Goal: Task Accomplishment & Management: Use online tool/utility

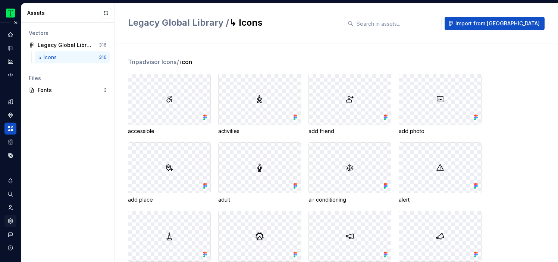
click at [9, 220] on icon "Settings" at bounding box center [10, 221] width 5 height 5
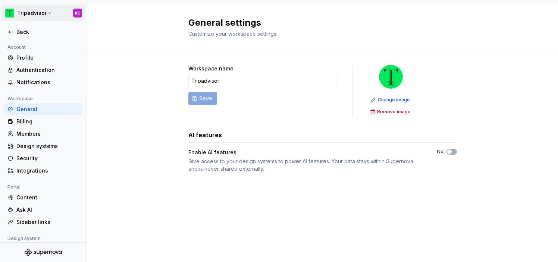
click at [47, 13] on html "Tripadvisor KC Back Account Profile Authentication Notifications Workspace Gene…" at bounding box center [279, 131] width 558 height 262
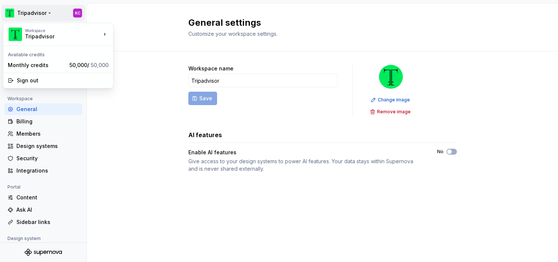
click at [105, 162] on html "Tripadvisor KC Back Account Profile Authentication Notifications Workspace Gene…" at bounding box center [279, 131] width 558 height 262
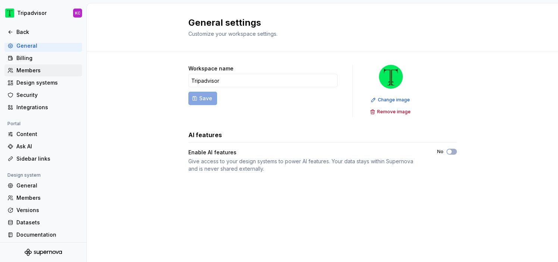
scroll to position [66, 0]
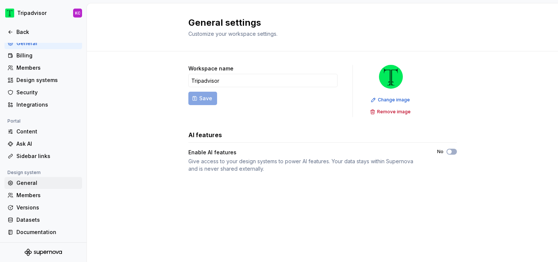
click at [38, 178] on div "General" at bounding box center [43, 183] width 78 height 12
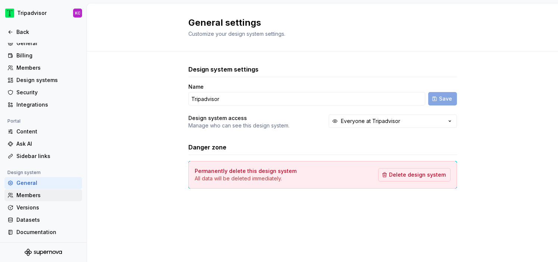
click at [39, 196] on div "Members" at bounding box center [47, 195] width 63 height 7
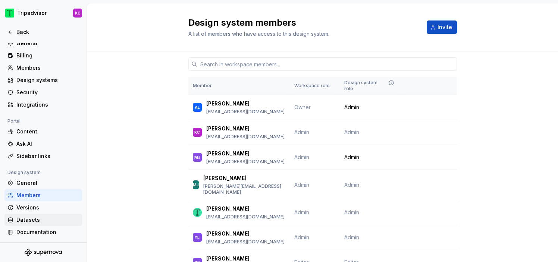
click at [36, 221] on div "Datasets" at bounding box center [47, 219] width 63 height 7
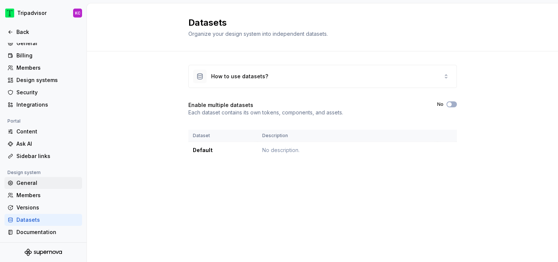
click at [35, 183] on div "General" at bounding box center [47, 182] width 63 height 7
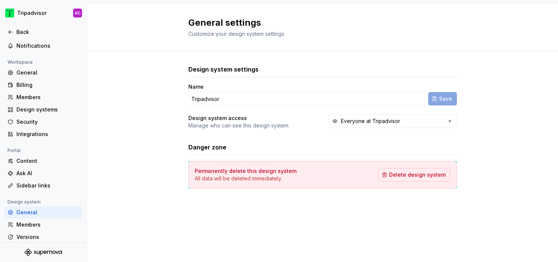
scroll to position [24, 0]
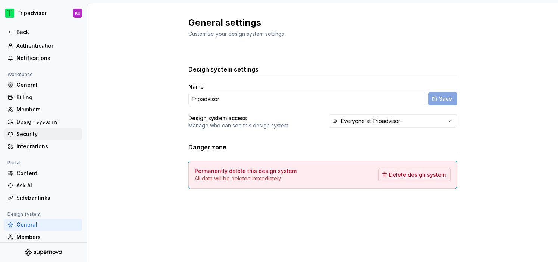
click at [40, 138] on div "Security" at bounding box center [43, 134] width 78 height 12
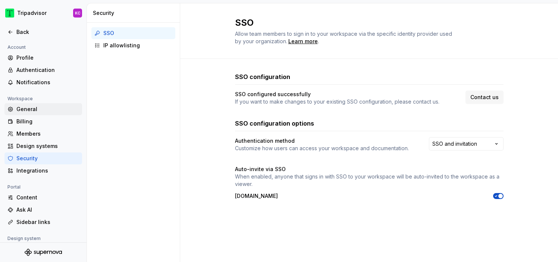
click at [37, 106] on div "General" at bounding box center [47, 109] width 63 height 7
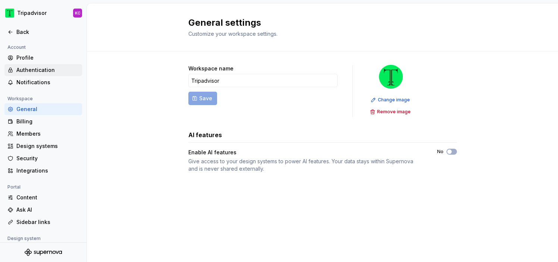
click at [35, 68] on div "Authentication" at bounding box center [47, 69] width 63 height 7
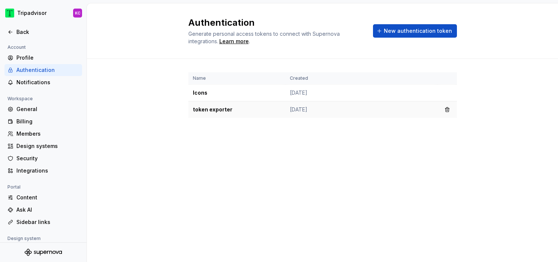
click at [306, 109] on td "[DATE]" at bounding box center [361, 109] width 152 height 17
click at [317, 94] on td "[DATE]" at bounding box center [361, 93] width 152 height 17
click at [445, 91] on button "button" at bounding box center [447, 93] width 10 height 10
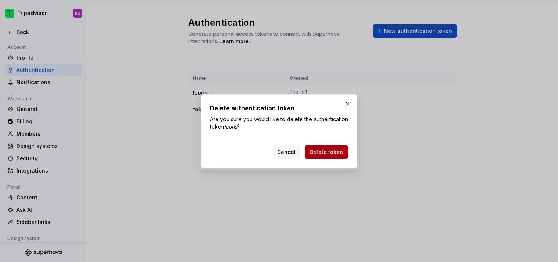
click at [331, 151] on span "Delete token" at bounding box center [327, 151] width 34 height 7
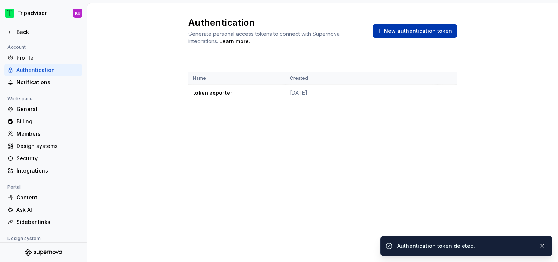
click at [399, 26] on button "New authentication token" at bounding box center [415, 30] width 84 height 13
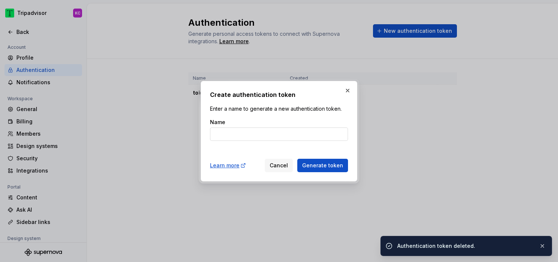
click at [268, 134] on input "Name" at bounding box center [279, 134] width 138 height 13
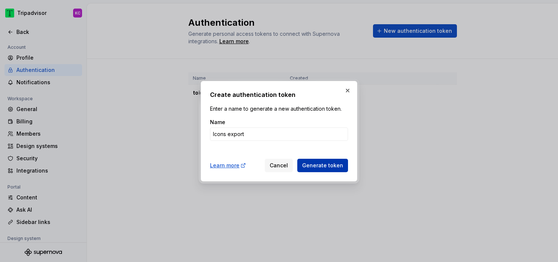
type input "Icons export"
click at [315, 162] on span "Generate token" at bounding box center [322, 165] width 41 height 7
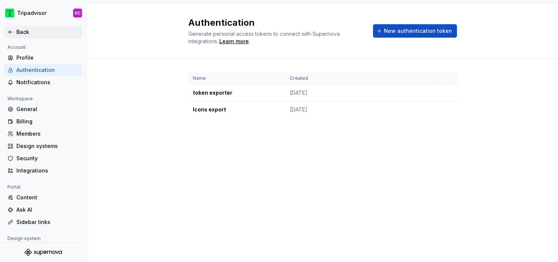
click at [35, 32] on div "Back" at bounding box center [47, 31] width 63 height 7
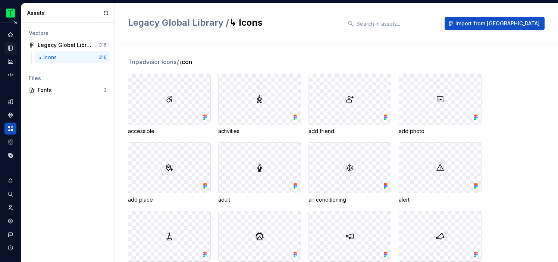
click at [9, 47] on icon "Documentation" at bounding box center [10, 48] width 7 height 7
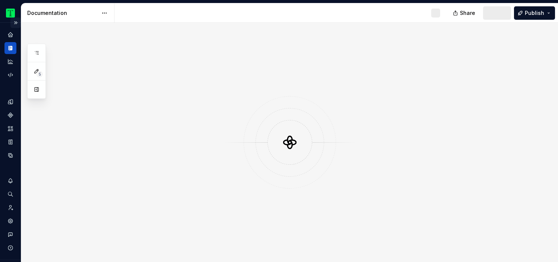
click at [16, 22] on button "Expand sidebar" at bounding box center [15, 23] width 10 height 10
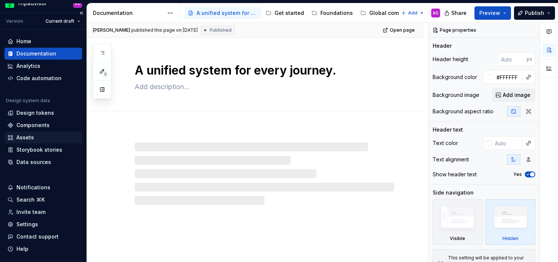
scroll to position [16, 0]
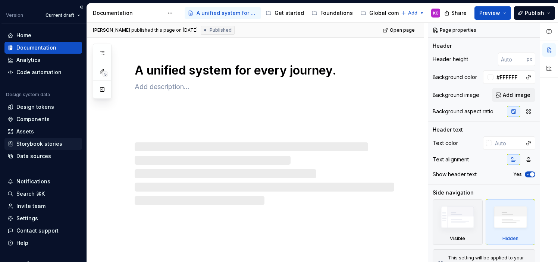
click at [46, 146] on div "Storybook stories" at bounding box center [39, 143] width 46 height 7
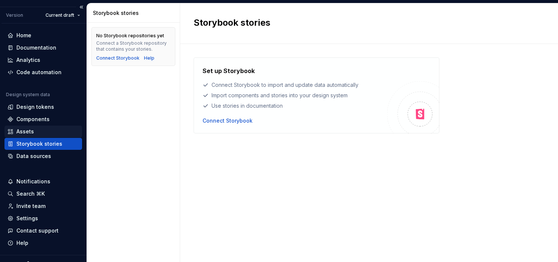
click at [41, 129] on div "Assets" at bounding box center [43, 131] width 72 height 7
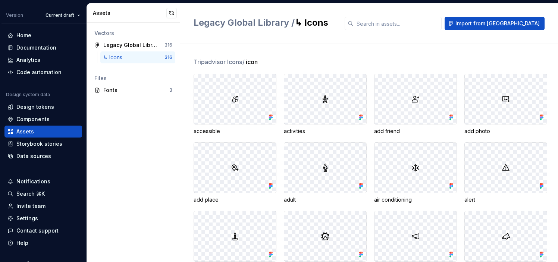
click at [115, 57] on div "↳ Icons" at bounding box center [114, 57] width 22 height 7
click at [125, 56] on div "↳ Icons" at bounding box center [114, 57] width 22 height 7
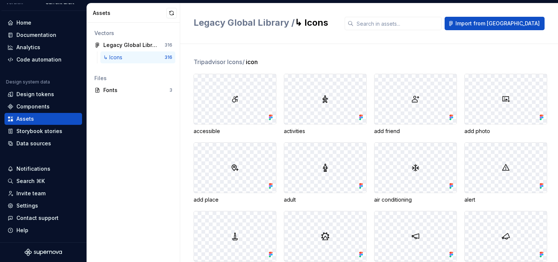
scroll to position [16, 0]
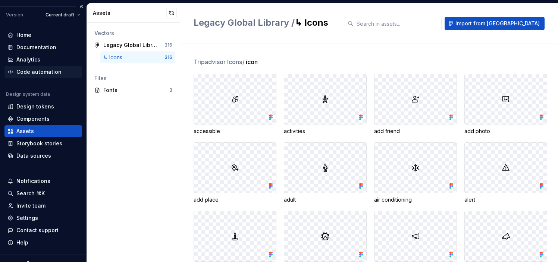
click at [33, 71] on div "Code automation" at bounding box center [38, 71] width 45 height 7
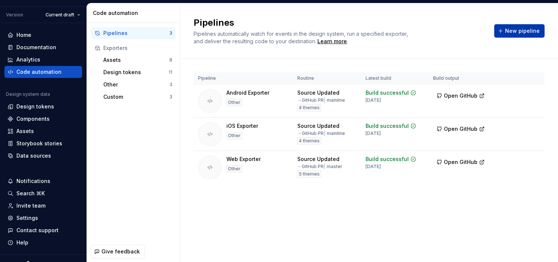
click at [511, 31] on span "New pipeline" at bounding box center [522, 30] width 35 height 7
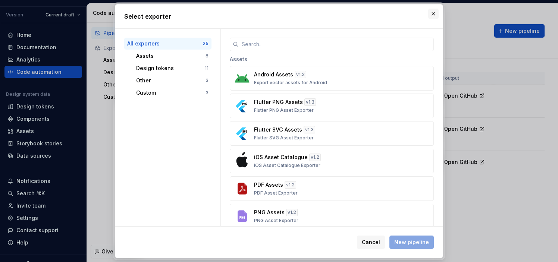
click at [433, 15] on button "button" at bounding box center [433, 14] width 10 height 10
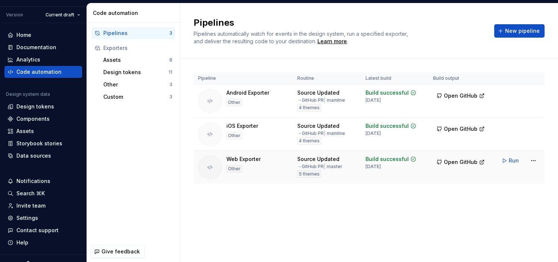
click at [389, 173] on td "Build successful [DATE]" at bounding box center [395, 167] width 68 height 33
click at [259, 163] on div "Web Exporter Other" at bounding box center [243, 168] width 34 height 24
click at [249, 157] on div "Web Exporter" at bounding box center [243, 159] width 34 height 7
click at [534, 163] on html "Tripadvisor KC Version Current draft Home Documentation Analytics Code automati…" at bounding box center [279, 131] width 558 height 262
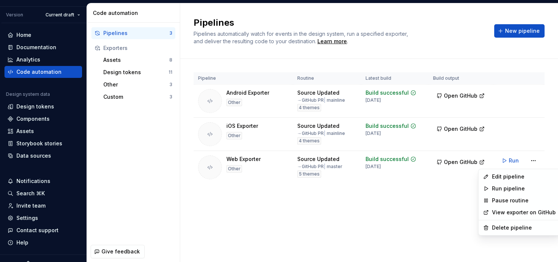
click at [443, 216] on html "Tripadvisor KC Version Current draft Home Documentation Analytics Code automati…" at bounding box center [279, 131] width 558 height 262
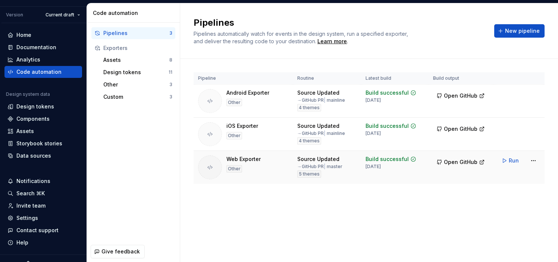
click at [245, 158] on div "Web Exporter" at bounding box center [243, 159] width 34 height 7
click at [231, 101] on div "Other" at bounding box center [234, 102] width 16 height 7
click at [521, 28] on span "New pipeline" at bounding box center [522, 30] width 35 height 7
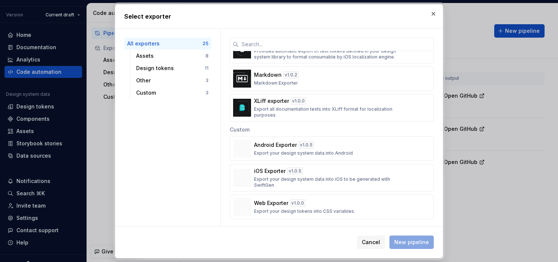
scroll to position [583, 0]
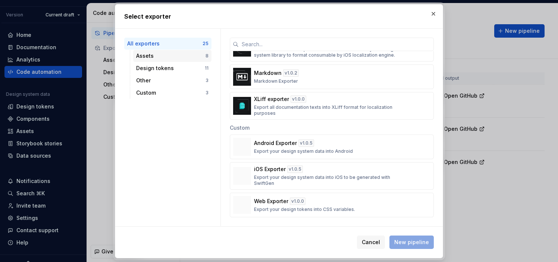
click at [180, 56] on div "Assets" at bounding box center [170, 55] width 69 height 7
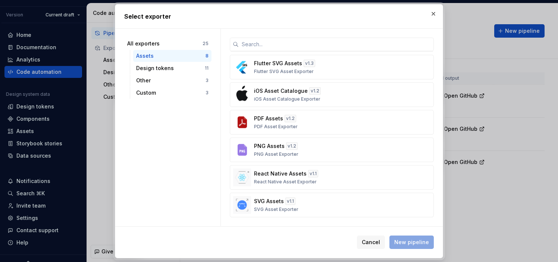
scroll to position [0, 0]
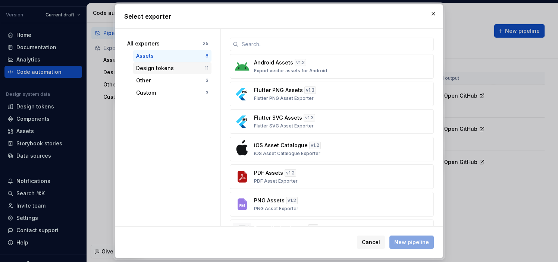
click at [181, 65] on div "Design tokens" at bounding box center [170, 68] width 69 height 7
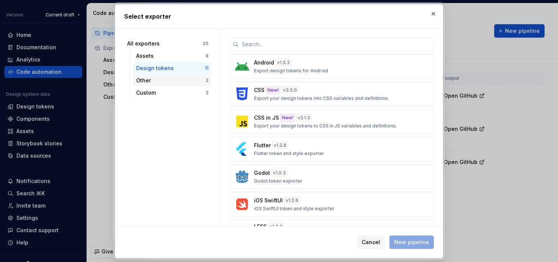
click at [176, 75] on div "Other 3" at bounding box center [172, 81] width 78 height 12
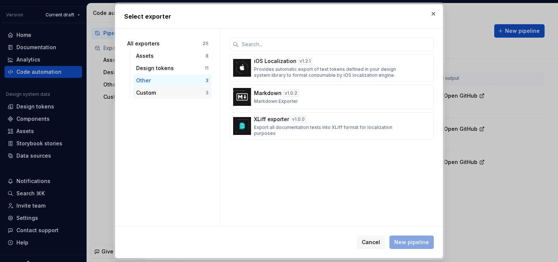
click at [175, 88] on div "Custom 3" at bounding box center [172, 93] width 78 height 12
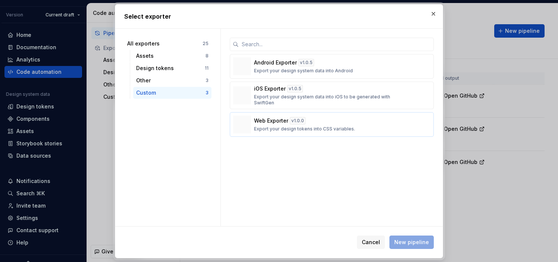
click at [272, 122] on p "Web Exporter" at bounding box center [271, 120] width 34 height 7
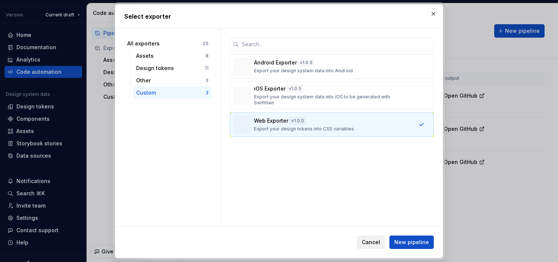
click at [376, 240] on span "Cancel" at bounding box center [371, 242] width 18 height 7
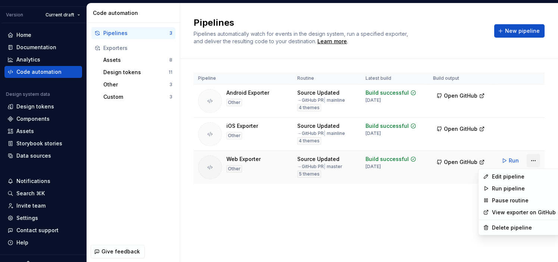
click at [529, 161] on html "Tripadvisor KC Version Current draft Home Documentation Analytics Code automati…" at bounding box center [279, 131] width 558 height 262
click at [517, 174] on div "Edit pipeline" at bounding box center [524, 176] width 64 height 7
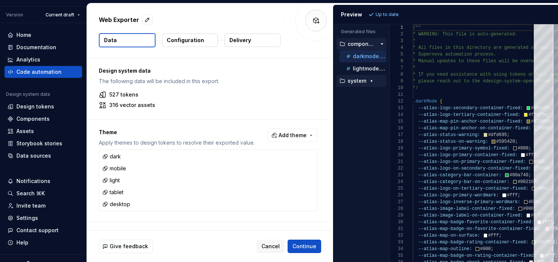
click at [372, 82] on icon "button" at bounding box center [372, 81] width 6 height 6
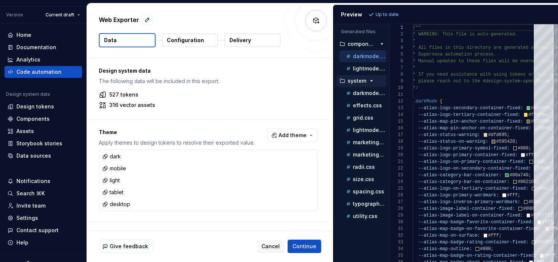
click at [371, 77] on button "system" at bounding box center [362, 81] width 50 height 8
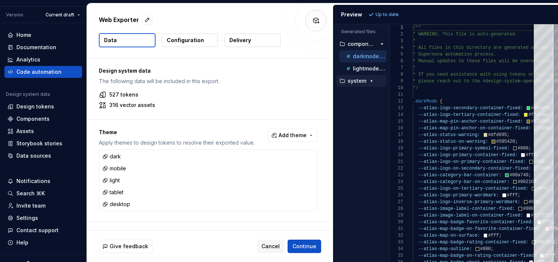
click at [187, 35] on button "Configuration" at bounding box center [190, 40] width 56 height 13
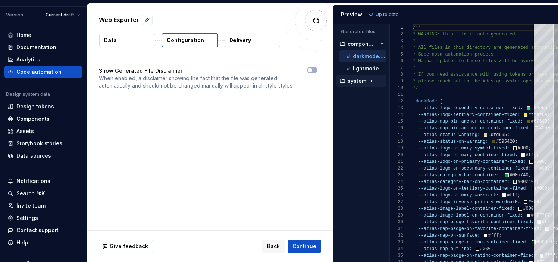
click at [136, 43] on button "Data" at bounding box center [127, 40] width 56 height 13
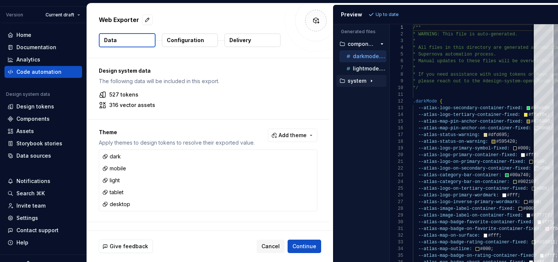
click at [239, 37] on p "Delivery" at bounding box center [240, 40] width 22 height 7
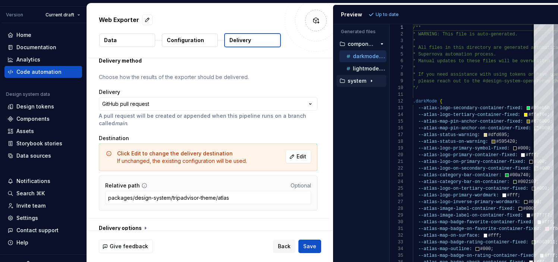
scroll to position [35, 0]
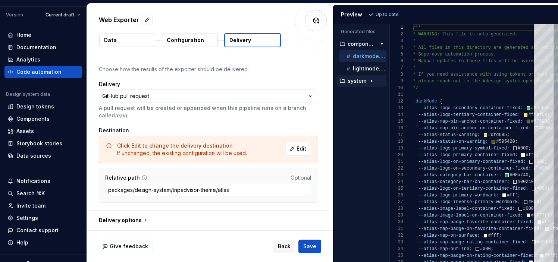
click at [315, 22] on icon at bounding box center [316, 21] width 6 height 6
click at [138, 223] on button "button" at bounding box center [208, 220] width 243 height 19
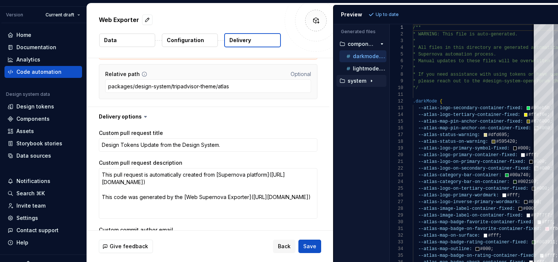
scroll to position [156, 0]
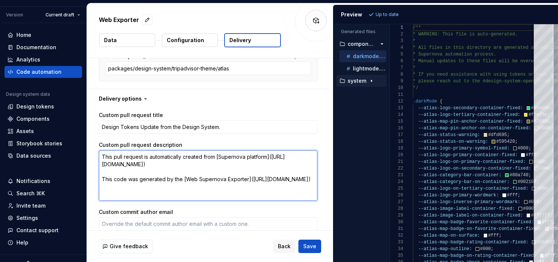
click at [110, 195] on textarea "This pull request is automatically created from [Supernova platform]([URL][DOMA…" at bounding box center [208, 175] width 219 height 51
drag, startPoint x: 110, startPoint y: 195, endPoint x: 235, endPoint y: 193, distance: 124.6
click at [235, 193] on textarea "This pull request is automatically created from [Supernova platform]([URL][DOMA…" at bounding box center [208, 175] width 219 height 51
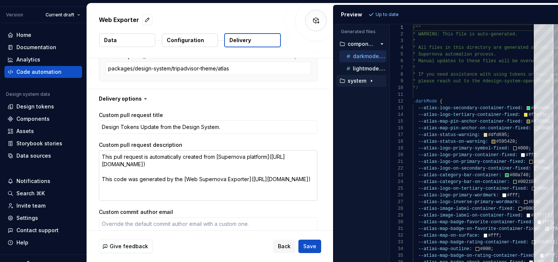
type textarea "*"
